Goal: Information Seeking & Learning: Learn about a topic

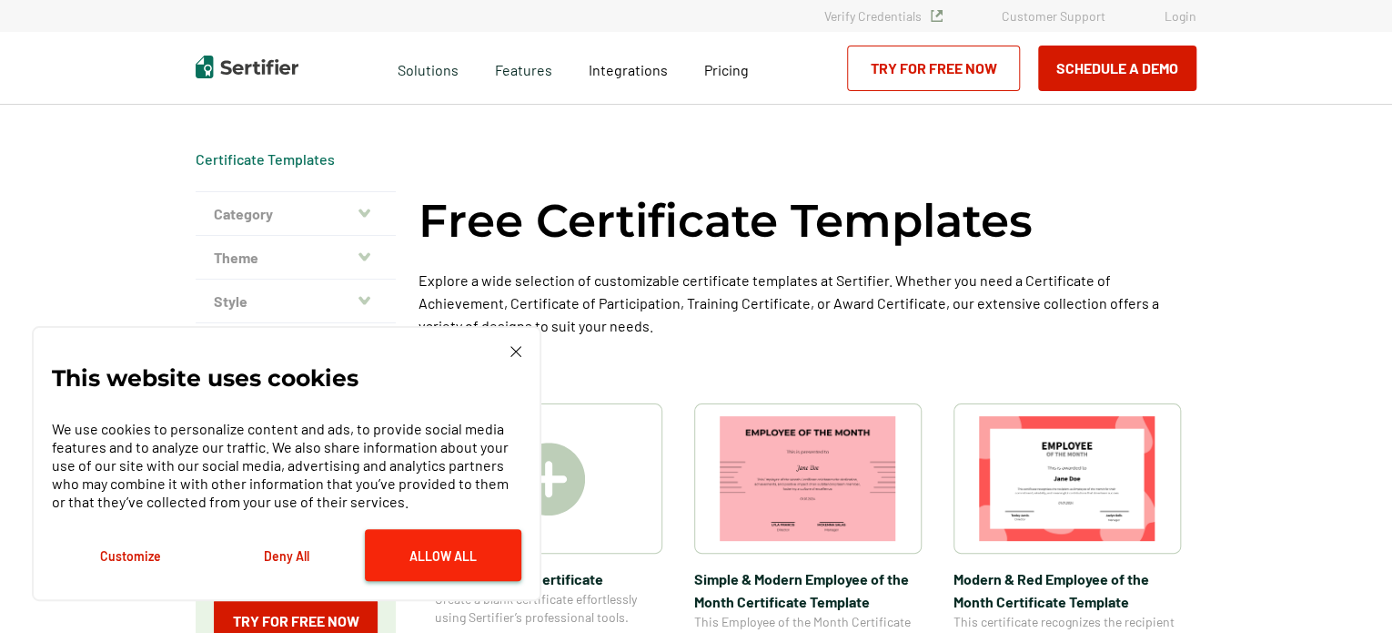
click at [451, 552] on button "Allow All" at bounding box center [443, 555] width 157 height 52
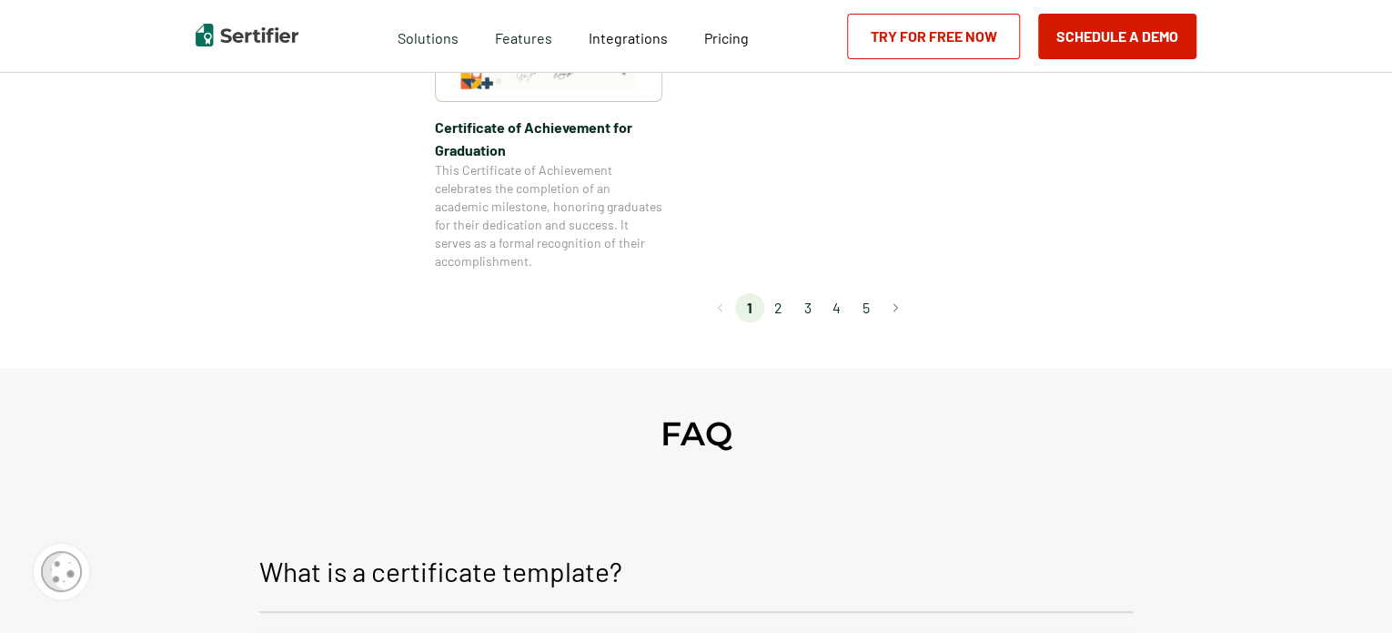
scroll to position [1820, 0]
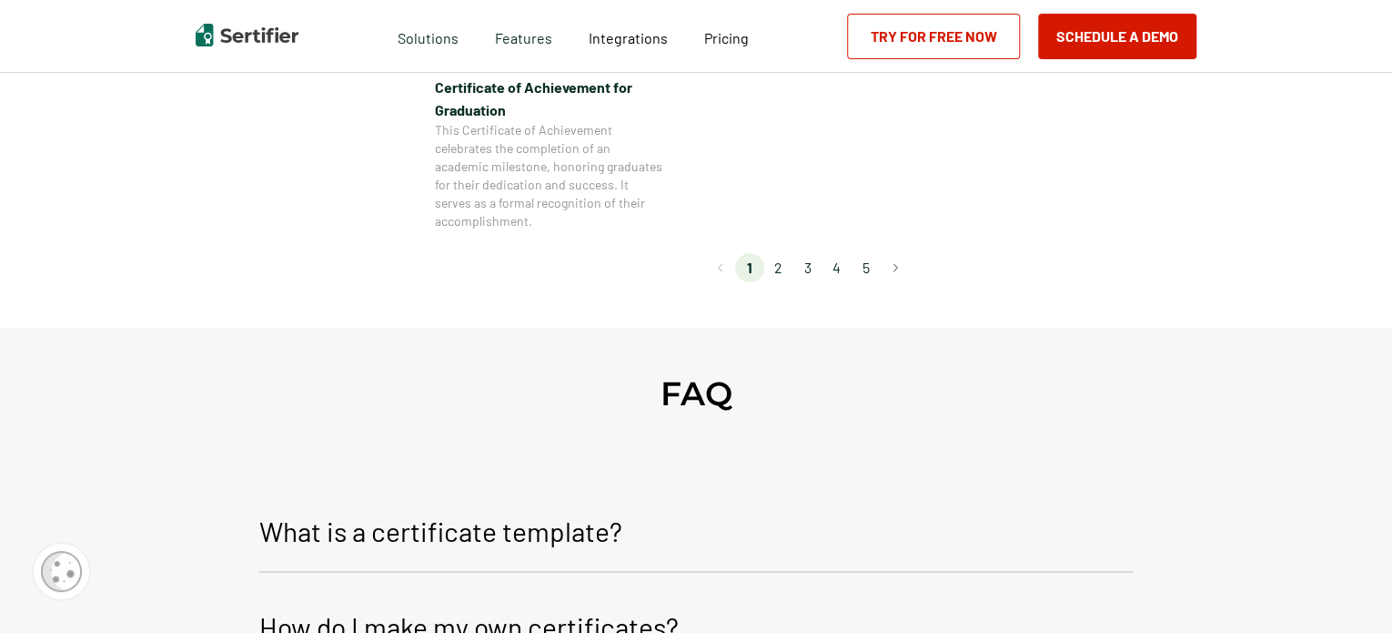
click at [783, 268] on li "2" at bounding box center [778, 267] width 29 height 29
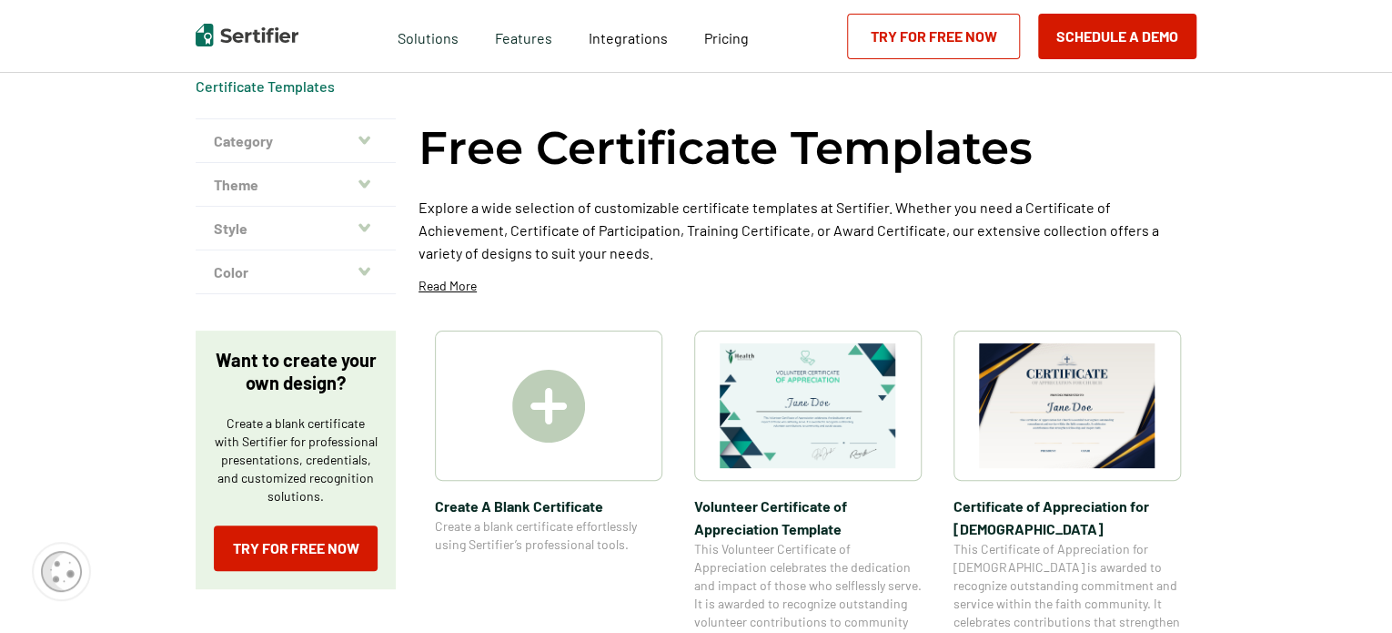
scroll to position [0, 0]
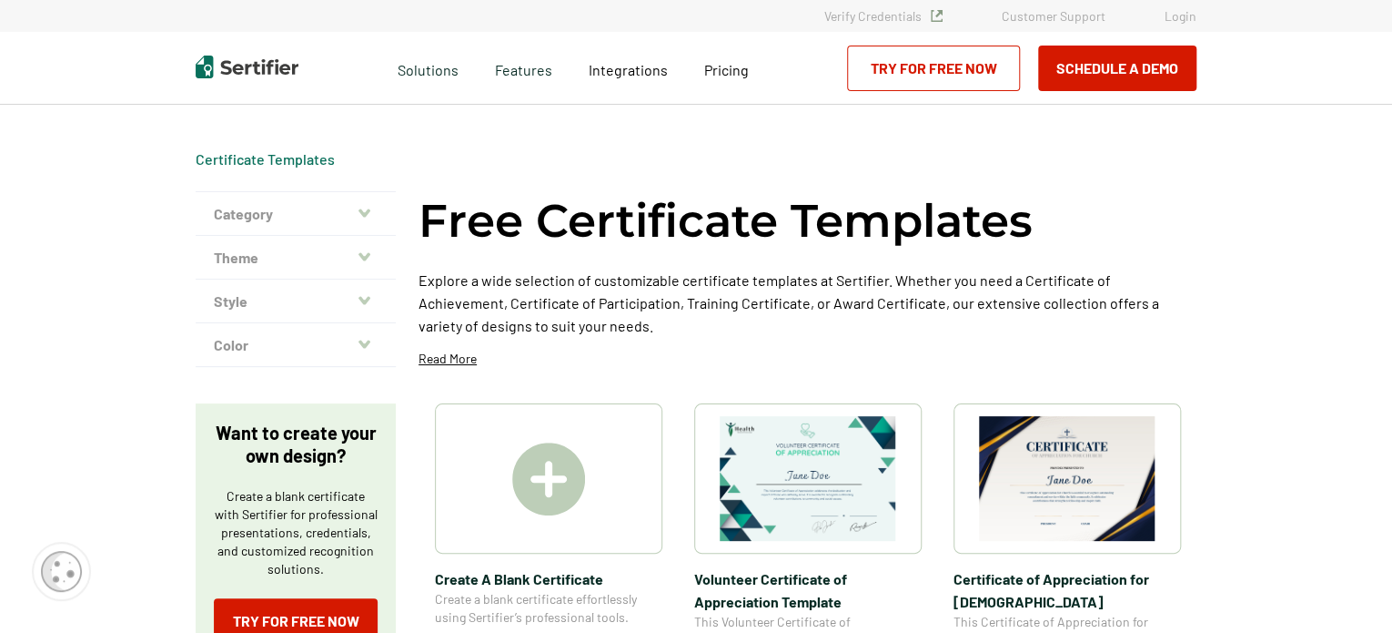
click at [366, 214] on icon "button" at bounding box center [365, 212] width 12 height 8
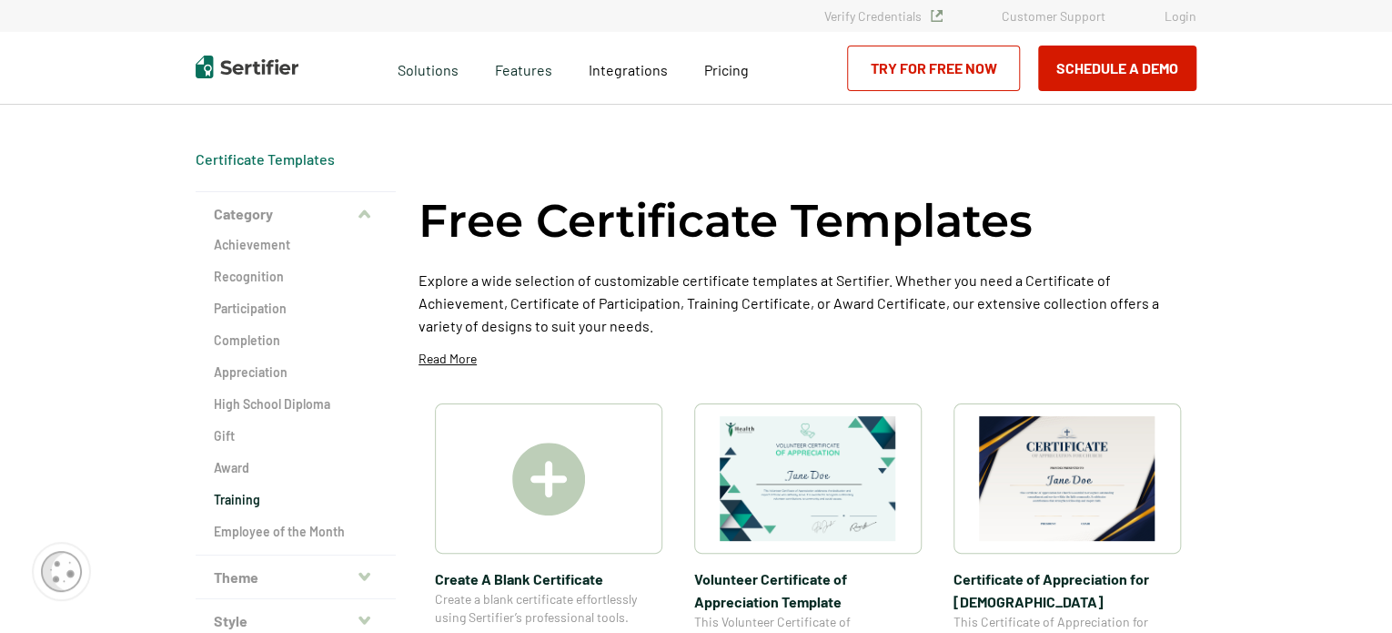
click at [249, 497] on h2 "Training" at bounding box center [296, 500] width 164 height 18
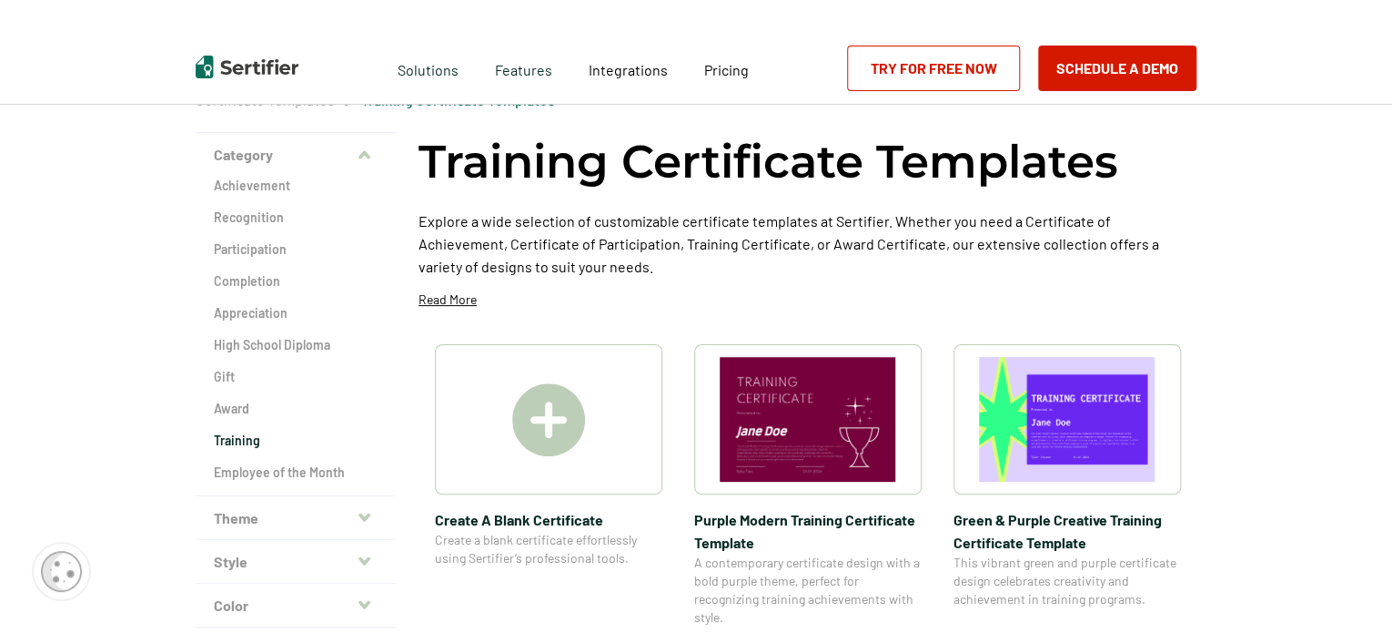
scroll to position [91, 0]
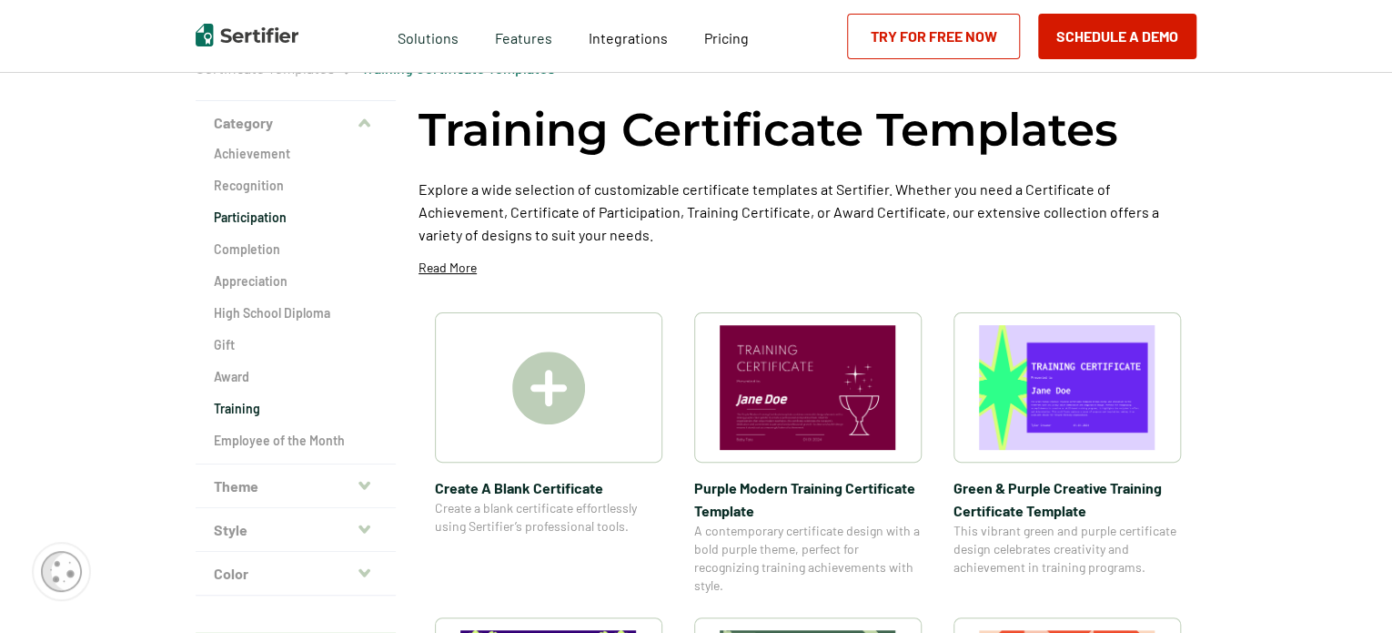
click at [250, 215] on h2 "Participation" at bounding box center [296, 217] width 164 height 18
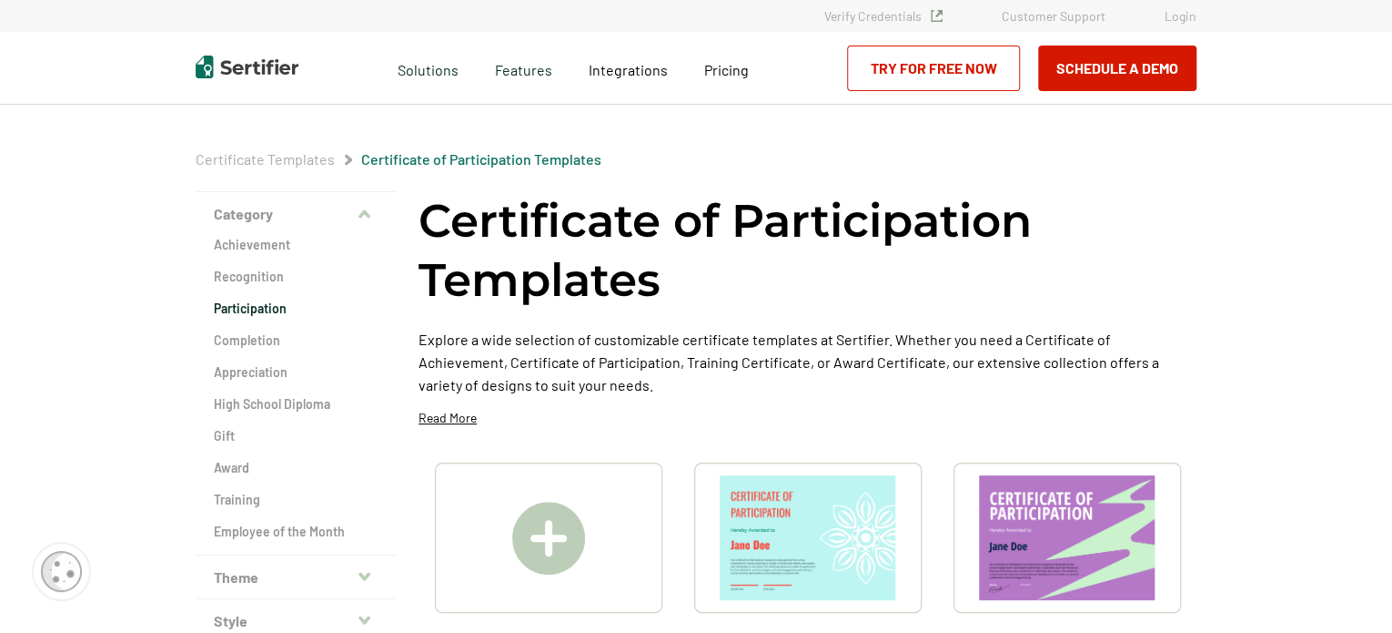
scroll to position [91, 0]
